Goal: Task Accomplishment & Management: Manage account settings

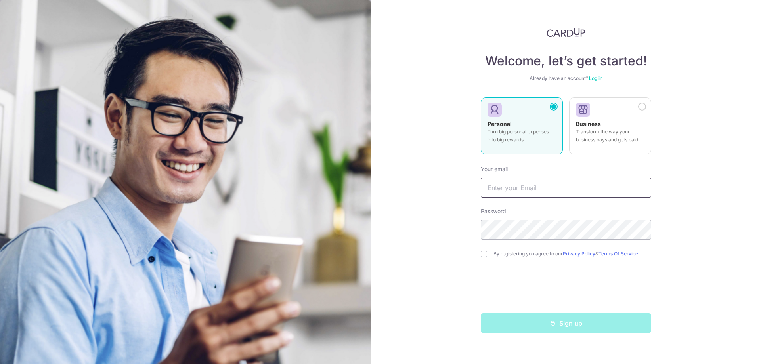
click at [496, 190] on input "text" at bounding box center [566, 188] width 170 height 20
type input "[EMAIL_ADDRESS][DOMAIN_NAME]"
click at [482, 255] on input "checkbox" at bounding box center [484, 254] width 6 height 6
checkbox input "true"
click at [562, 325] on div "Sign up" at bounding box center [566, 323] width 180 height 20
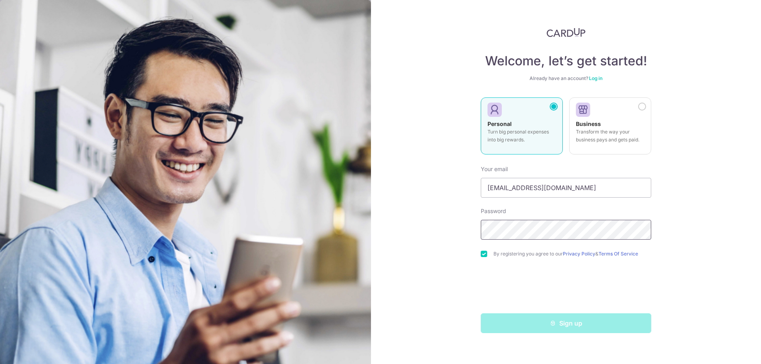
click at [471, 230] on div "Welcome, let’s get started! Already have an account? Log in Personal Turn big p…" at bounding box center [566, 182] width 390 height 364
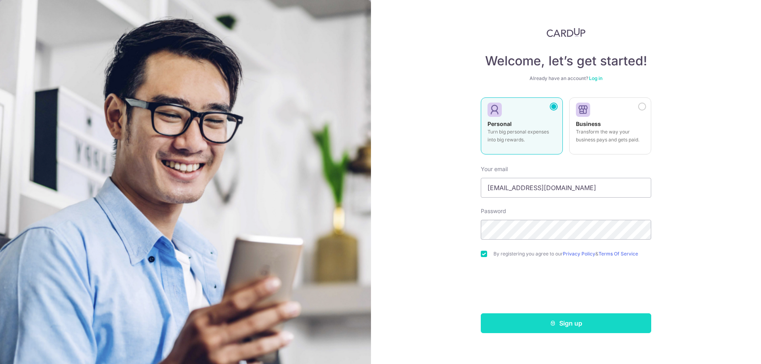
click at [572, 325] on button "Sign up" at bounding box center [566, 323] width 170 height 20
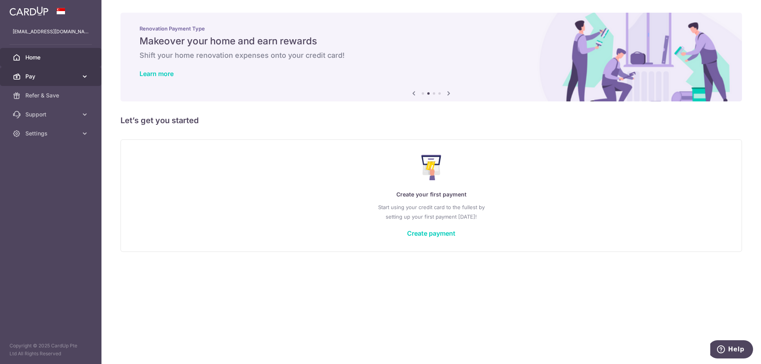
click at [72, 79] on span "Pay" at bounding box center [51, 77] width 52 height 8
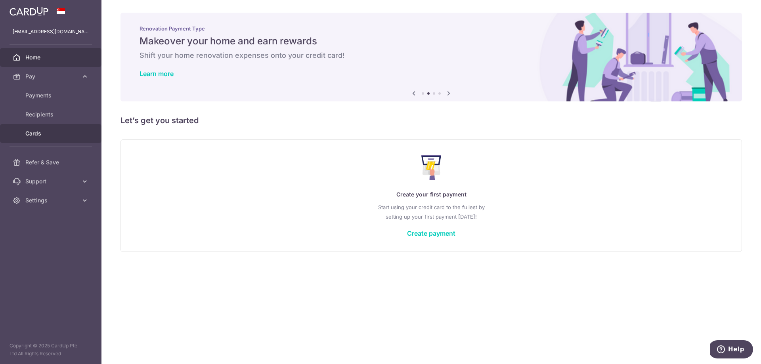
click at [54, 134] on span "Cards" at bounding box center [51, 134] width 52 height 8
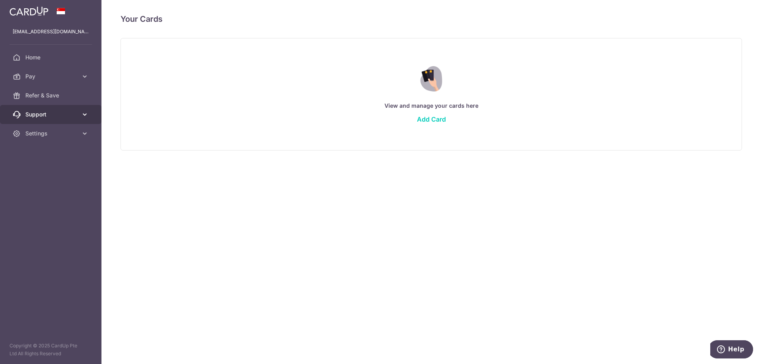
click at [84, 115] on icon at bounding box center [85, 115] width 8 height 8
click at [74, 96] on span "Refer & Save" at bounding box center [51, 96] width 52 height 8
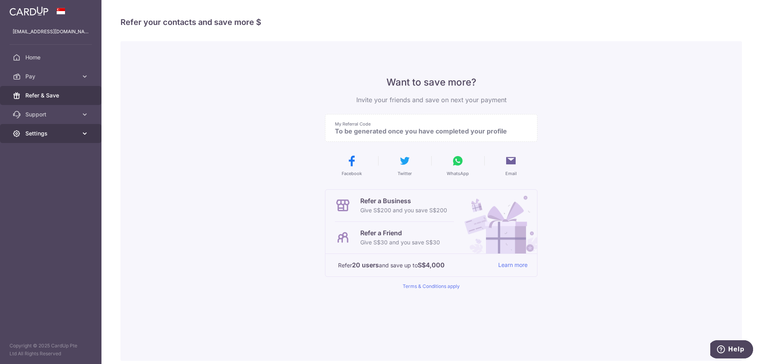
click at [83, 133] on icon at bounding box center [85, 134] width 8 height 8
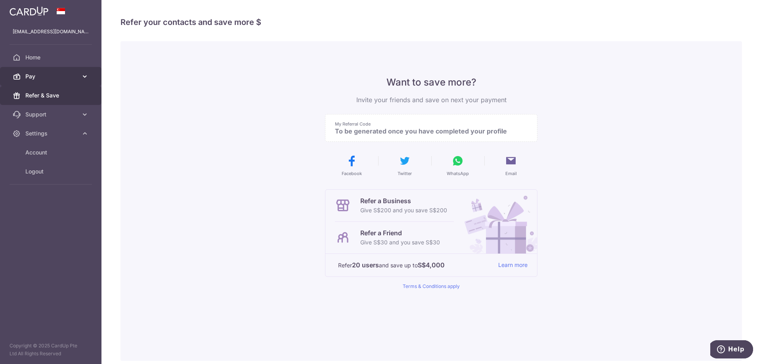
click at [71, 69] on link "Pay" at bounding box center [50, 76] width 101 height 19
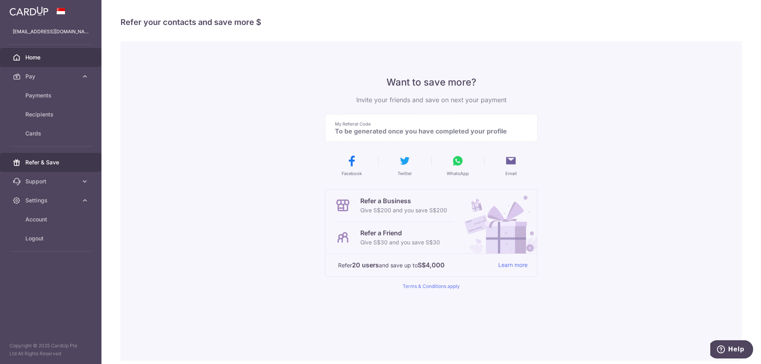
click at [72, 59] on span "Home" at bounding box center [51, 58] width 52 height 8
